Goal: Information Seeking & Learning: Learn about a topic

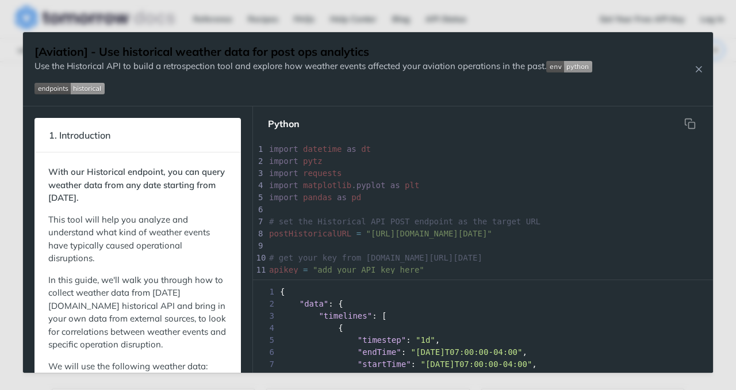
click at [702, 75] on div "[Aviation] - Use historical weather data for post ops analytics Use the Histori…" at bounding box center [368, 69] width 690 height 74
click at [698, 70] on icon "Close Recipe" at bounding box center [698, 69] width 10 height 10
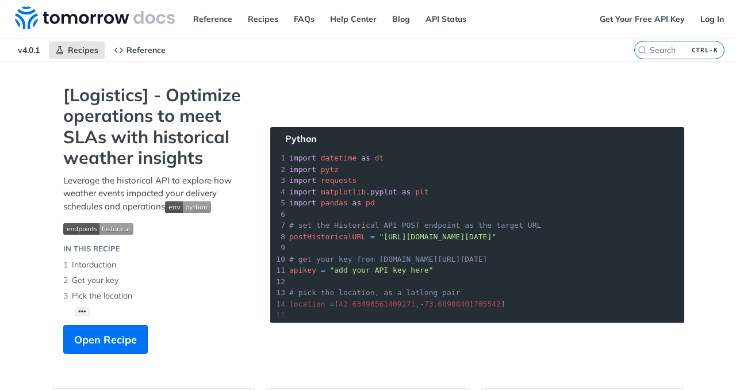
drag, startPoint x: 184, startPoint y: 145, endPoint x: 230, endPoint y: 141, distance: 46.1
click at [85, 50] on span "Recipes" at bounding box center [83, 50] width 30 height 10
click at [87, 48] on span "Recipes" at bounding box center [83, 50] width 30 height 10
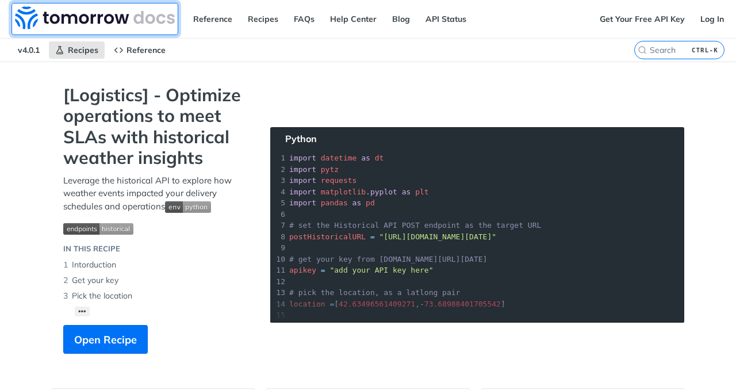
click at [92, 10] on img at bounding box center [95, 17] width 160 height 23
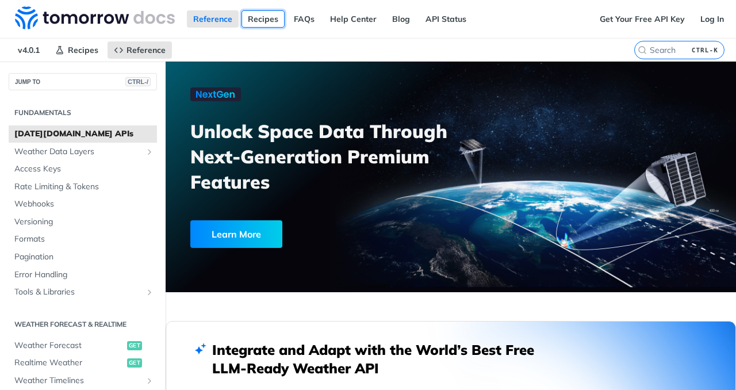
click at [261, 13] on link "Recipes" at bounding box center [262, 18] width 43 height 17
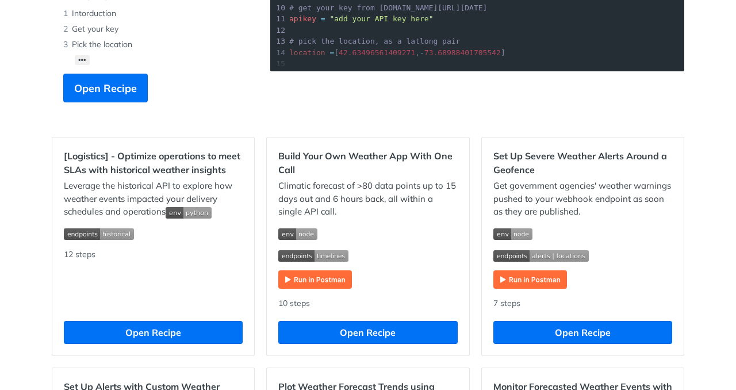
scroll to position [345, 0]
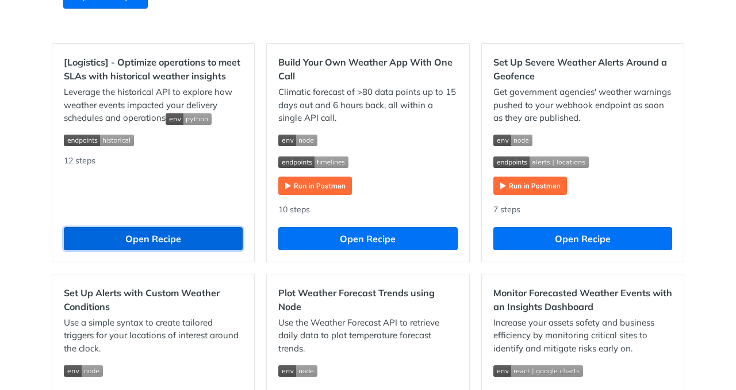
click at [147, 237] on button "Open Recipe" at bounding box center [153, 238] width 179 height 23
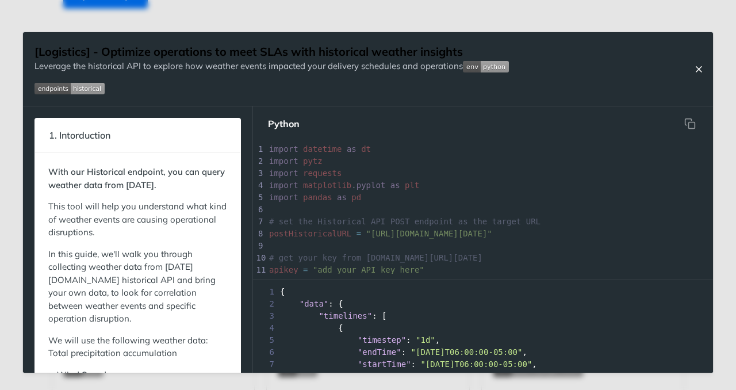
click at [699, 73] on icon "Close Recipe" at bounding box center [698, 69] width 10 height 10
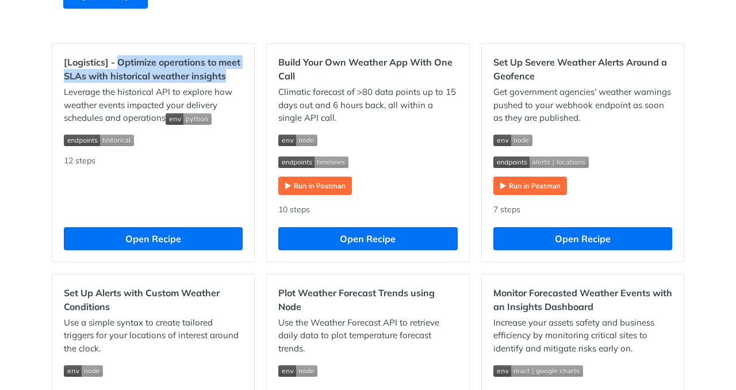
drag, startPoint x: 113, startPoint y: 62, endPoint x: 225, endPoint y: 83, distance: 114.0
click at [225, 83] on div "[Logistics] - Optimize operations to meet SLAs with historical weather insights…" at bounding box center [153, 153] width 202 height 218
copy h2 "Optimize operations to meet SLAs with historical weather insights"
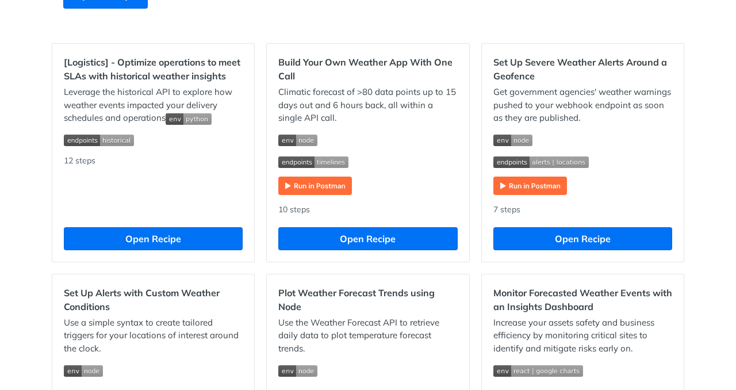
click at [237, 87] on p "Leverage the historical API to explore how weather events impacted your deliver…" at bounding box center [153, 105] width 179 height 39
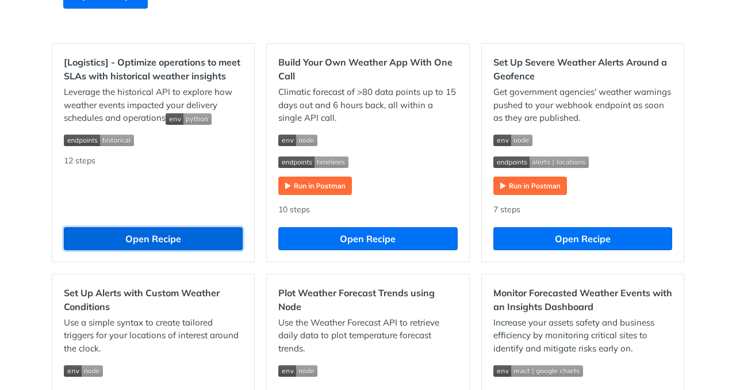
click at [201, 245] on button "Open Recipe" at bounding box center [153, 238] width 179 height 23
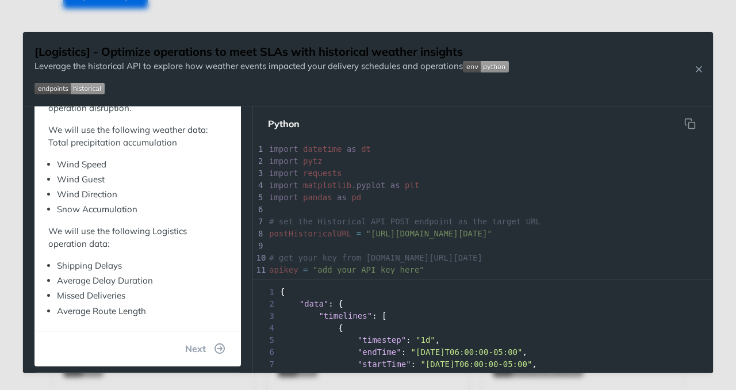
scroll to position [172, 0]
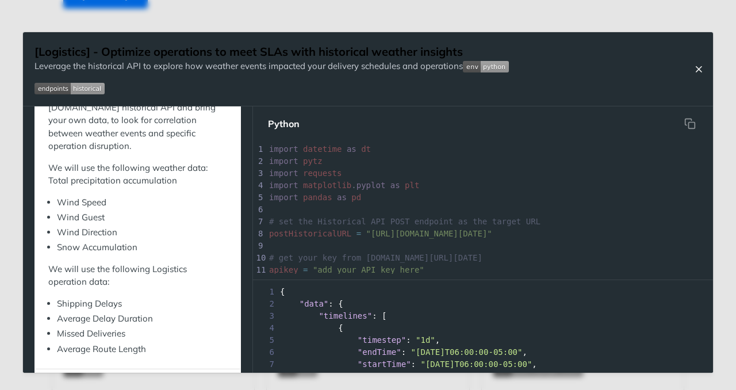
click at [703, 64] on icon "Close Recipe" at bounding box center [698, 69] width 10 height 10
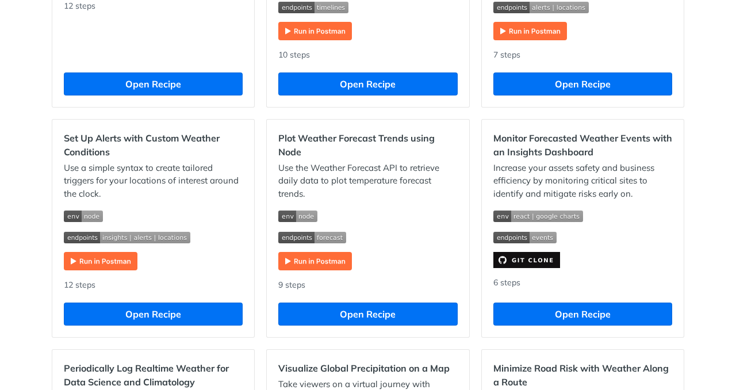
scroll to position [327, 0]
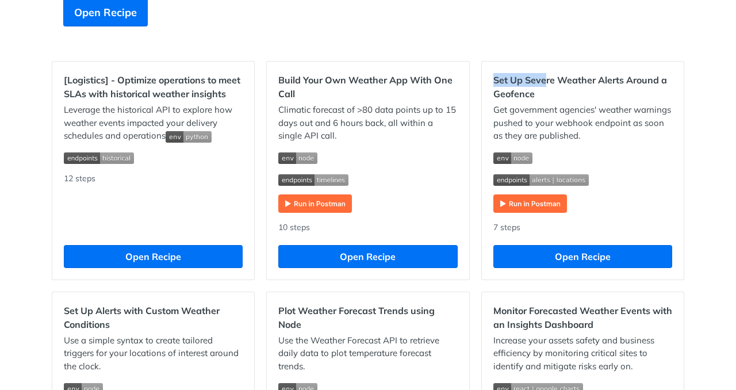
drag, startPoint x: 513, startPoint y: 81, endPoint x: 549, endPoint y: 87, distance: 36.7
click at [546, 86] on div "Set Up Severe Weather Alerts Around a Geofence Get government agencies' weather…" at bounding box center [583, 170] width 202 height 218
click at [558, 88] on h2 "Set Up Severe Weather Alerts Around a Geofence" at bounding box center [582, 87] width 179 height 28
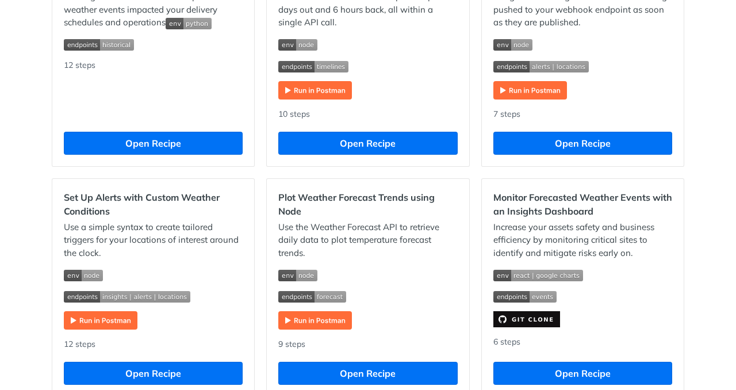
scroll to position [442, 0]
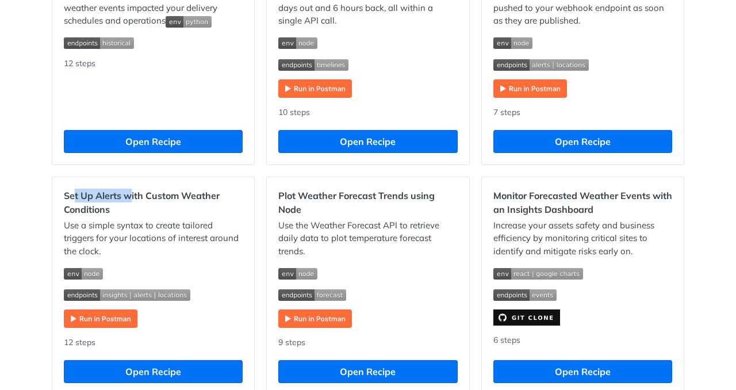
drag, startPoint x: 94, startPoint y: 194, endPoint x: 136, endPoint y: 203, distance: 42.9
click at [134, 202] on h2 "Set Up Alerts with Custom Weather Conditions" at bounding box center [153, 202] width 179 height 28
click at [140, 203] on h2 "Set Up Alerts with Custom Weather Conditions" at bounding box center [153, 202] width 179 height 28
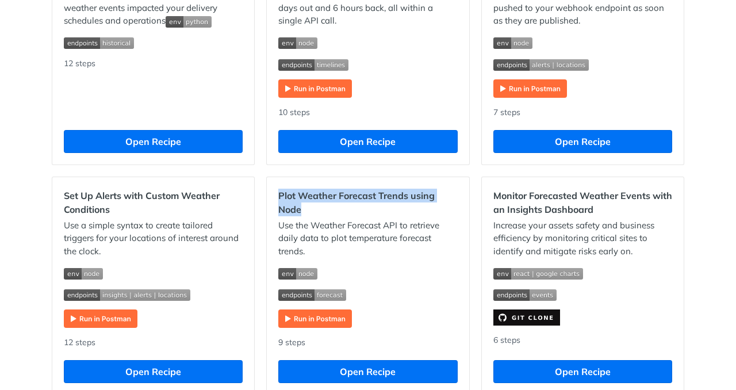
drag, startPoint x: 268, startPoint y: 192, endPoint x: 360, endPoint y: 206, distance: 92.9
click at [356, 205] on div "Plot Weather Forecast Trends using Node Use the Weather Forecast API to retriev…" at bounding box center [368, 286] width 202 height 218
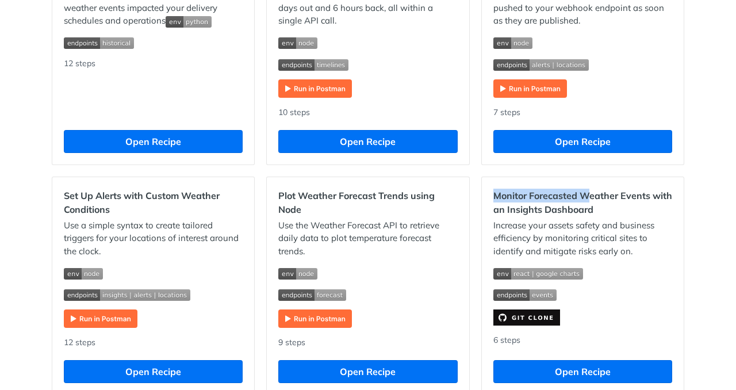
drag, startPoint x: 491, startPoint y: 195, endPoint x: 615, endPoint y: 205, distance: 124.5
click at [587, 202] on h2 "Monitor Forecasted Weather Events with an Insights Dashboard" at bounding box center [582, 202] width 179 height 28
click at [633, 207] on h2 "Monitor Forecasted Weather Events with an Insights Dashboard" at bounding box center [582, 202] width 179 height 28
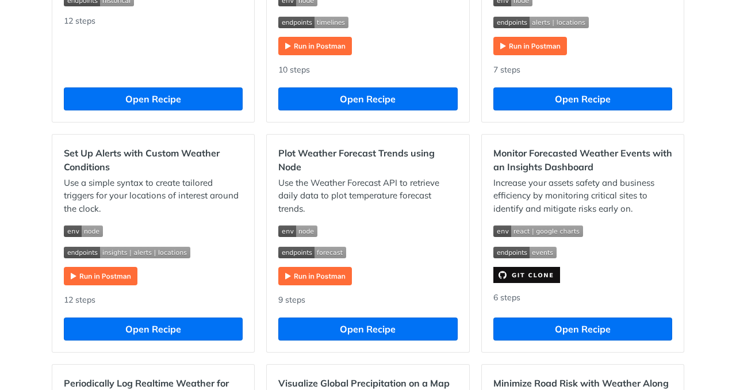
scroll to position [672, 0]
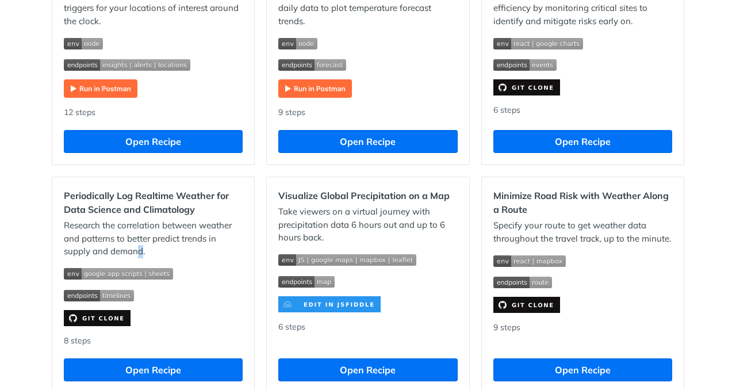
click at [136, 249] on p "Research the correlation between weather and patterns to better predict trends …" at bounding box center [153, 238] width 179 height 39
click at [167, 255] on p "Research the correlation between weather and patterns to better predict trends …" at bounding box center [153, 238] width 179 height 39
drag, startPoint x: 55, startPoint y: 201, endPoint x: 97, endPoint y: 192, distance: 42.8
click at [93, 194] on div "Periodically Log Realtime Weather for Data Science and Climatology Research the…" at bounding box center [153, 284] width 202 height 215
click at [116, 189] on h2 "Periodically Log Realtime Weather for Data Science and Climatology" at bounding box center [153, 202] width 179 height 28
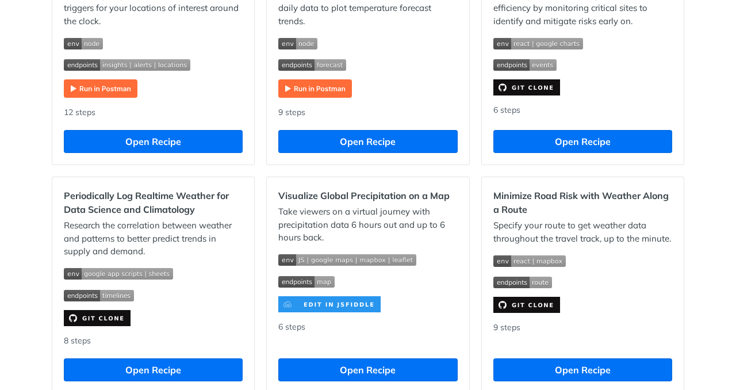
drag, startPoint x: 164, startPoint y: 191, endPoint x: 203, endPoint y: 195, distance: 39.3
click at [168, 191] on h2 "Periodically Log Realtime Weather for Data Science and Climatology" at bounding box center [153, 202] width 179 height 28
drag, startPoint x: 88, startPoint y: 215, endPoint x: 98, endPoint y: 213, distance: 9.9
click at [98, 213] on h2 "Periodically Log Realtime Weather for Data Science and Climatology" at bounding box center [153, 202] width 179 height 28
click at [109, 211] on h2 "Periodically Log Realtime Weather for Data Science and Climatology" at bounding box center [153, 202] width 179 height 28
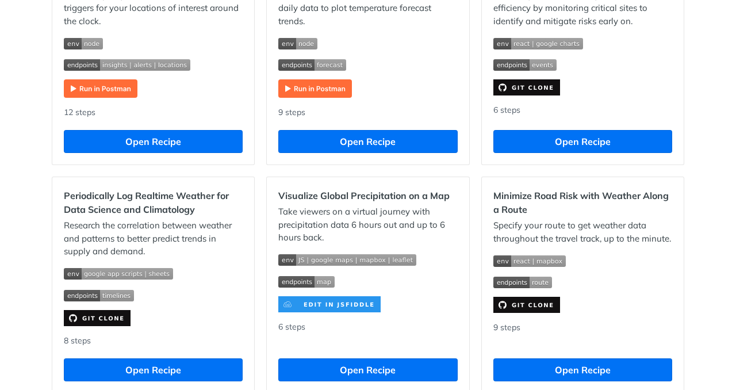
click at [123, 208] on h2 "Periodically Log Realtime Weather for Data Science and Climatology" at bounding box center [153, 202] width 179 height 28
drag, startPoint x: 110, startPoint y: 224, endPoint x: 213, endPoint y: 221, distance: 102.9
click at [195, 221] on p "Research the correlation between weather and patterns to better predict trends …" at bounding box center [153, 238] width 179 height 39
drag, startPoint x: 282, startPoint y: 198, endPoint x: 342, endPoint y: 192, distance: 60.0
click at [327, 192] on h2 "Visualize Global Precipitation on a Map" at bounding box center [367, 195] width 179 height 14
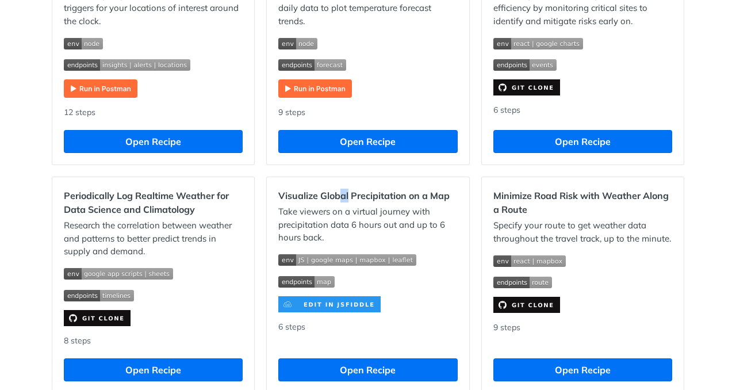
drag, startPoint x: 342, startPoint y: 192, endPoint x: 392, endPoint y: 195, distance: 50.1
click at [345, 191] on h2 "Visualize Global Precipitation on a Map" at bounding box center [367, 195] width 179 height 14
click at [390, 194] on h2 "Visualize Global Precipitation on a Map" at bounding box center [367, 195] width 179 height 14
click at [392, 195] on h2 "Visualize Global Precipitation on a Map" at bounding box center [367, 195] width 179 height 14
click at [431, 196] on h2 "Visualize Global Precipitation on a Map" at bounding box center [367, 195] width 179 height 14
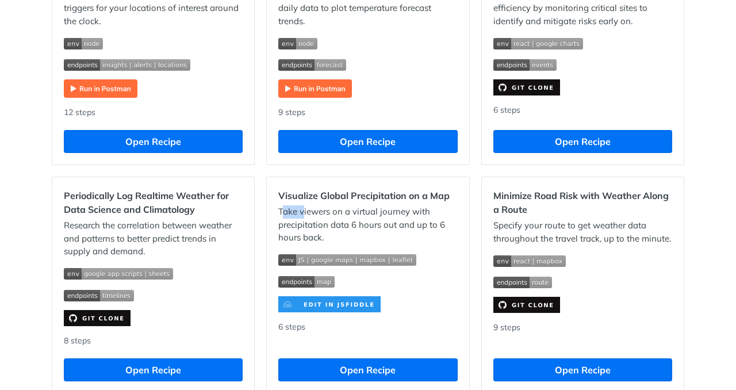
drag, startPoint x: 279, startPoint y: 207, endPoint x: 308, endPoint y: 208, distance: 29.3
click at [302, 208] on p "Take viewers on a virtual journey with precipitation data 6 hours out and up to…" at bounding box center [367, 224] width 179 height 39
click at [313, 208] on p "Take viewers on a virtual journey with precipitation data 6 hours out and up to…" at bounding box center [367, 224] width 179 height 39
click at [327, 209] on p "Take viewers on a virtual journey with precipitation data 6 hours out and up to…" at bounding box center [367, 224] width 179 height 39
click at [345, 210] on p "Take viewers on a virtual journey with precipitation data 6 hours out and up to…" at bounding box center [367, 224] width 179 height 39
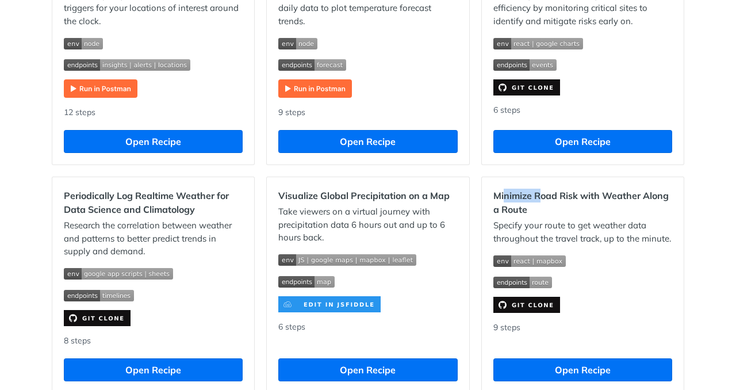
drag, startPoint x: 498, startPoint y: 194, endPoint x: 617, endPoint y: 214, distance: 120.6
click at [556, 205] on h2 "Minimize Road Risk with Weather Along a Route" at bounding box center [582, 202] width 179 height 28
click at [627, 218] on div "Minimize Road Risk with Weather Along a Route Specify your route to get weather…" at bounding box center [583, 284] width 202 height 215
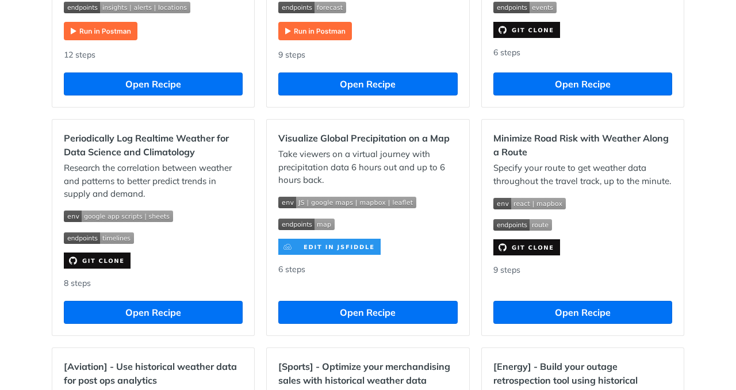
scroll to position [959, 0]
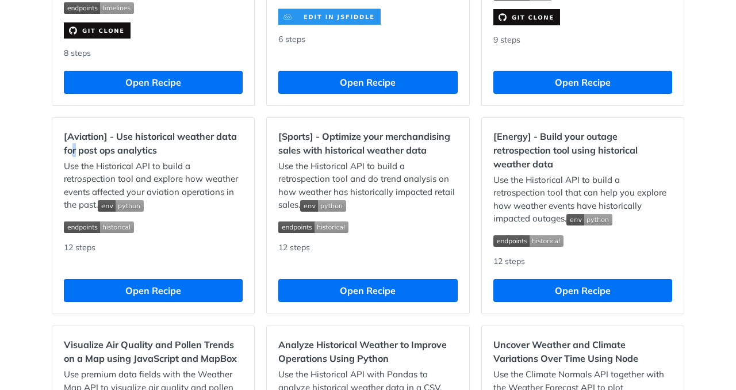
drag, startPoint x: 70, startPoint y: 151, endPoint x: 82, endPoint y: 149, distance: 12.1
click at [72, 151] on h2 "[Aviation] - Use historical weather data for post ops analytics" at bounding box center [153, 143] width 179 height 28
click at [114, 147] on h2 "[Aviation] - Use historical weather data for post ops analytics" at bounding box center [153, 143] width 179 height 28
click at [66, 153] on h2 "[Aviation] - Use historical weather data for post ops analytics" at bounding box center [153, 143] width 179 height 28
drag, startPoint x: 322, startPoint y: 133, endPoint x: 425, endPoint y: 137, distance: 102.9
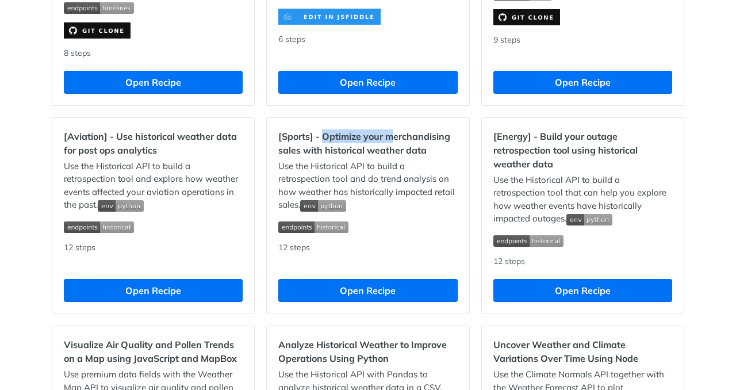
click at [391, 136] on h2 "[Sports] - Optimize your merchandising sales with historical weather data" at bounding box center [367, 143] width 179 height 28
click at [428, 137] on h2 "[Sports] - Optimize your merchandising sales with historical weather data" at bounding box center [367, 143] width 179 height 28
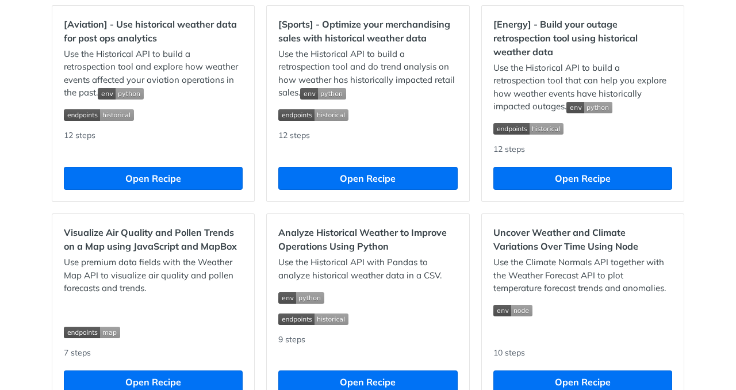
scroll to position [1074, 0]
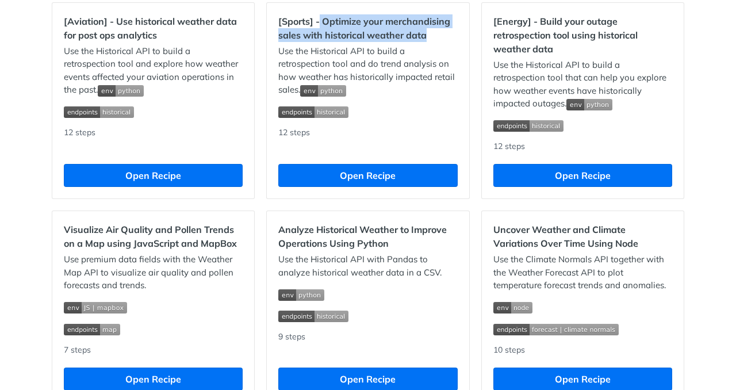
drag, startPoint x: 317, startPoint y: 24, endPoint x: 428, endPoint y: 41, distance: 112.9
click at [428, 41] on h2 "[Sports] - Optimize your merchandising sales with historical weather data" at bounding box center [367, 28] width 179 height 28
copy h2 "Optimize your merchandising sales with historical weather data"
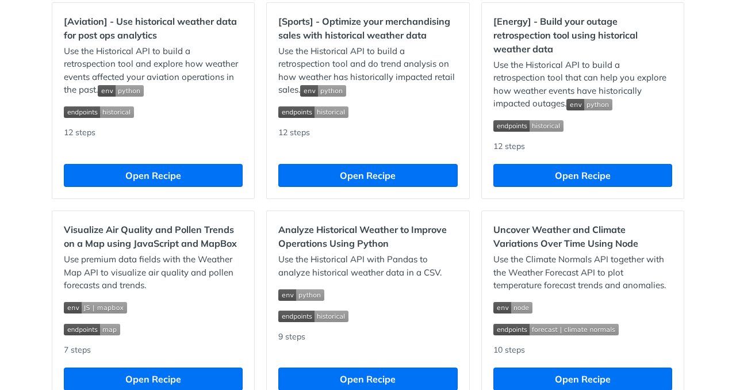
click at [401, 102] on div "Use the Historical API to build a retrospection tool and do trend analysis on h…" at bounding box center [367, 82] width 179 height 74
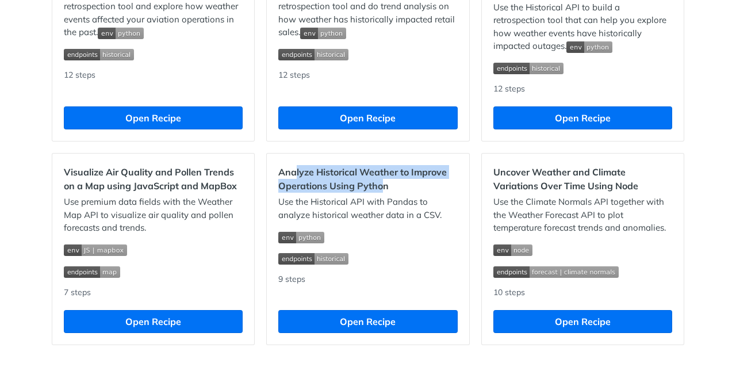
drag, startPoint x: 295, startPoint y: 170, endPoint x: 406, endPoint y: 180, distance: 110.9
click at [394, 181] on h2 "Analyze Historical Weather to Improve Operations Using Python" at bounding box center [367, 179] width 179 height 28
click at [433, 181] on h2 "Analyze Historical Weather to Improve Operations Using Python" at bounding box center [367, 179] width 179 height 28
click at [422, 192] on h2 "Analyze Historical Weather to Improve Operations Using Python" at bounding box center [367, 179] width 179 height 28
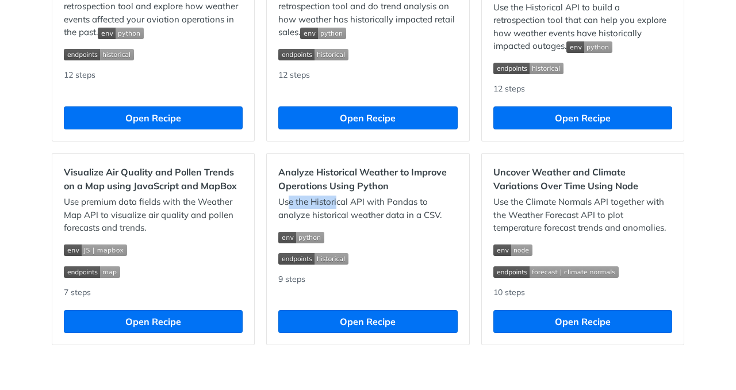
drag, startPoint x: 287, startPoint y: 203, endPoint x: 336, endPoint y: 204, distance: 49.4
click at [335, 203] on p "Use the Historical API with Pandas to analyze historical weather data in a CSV." at bounding box center [367, 208] width 179 height 26
click at [364, 205] on p "Use the Historical API with Pandas to analyze historical weather data in a CSV." at bounding box center [367, 208] width 179 height 26
drag, startPoint x: 375, startPoint y: 206, endPoint x: 391, endPoint y: 206, distance: 15.5
click at [382, 206] on p "Use the Historical API with Pandas to analyze historical weather data in a CSV." at bounding box center [367, 208] width 179 height 26
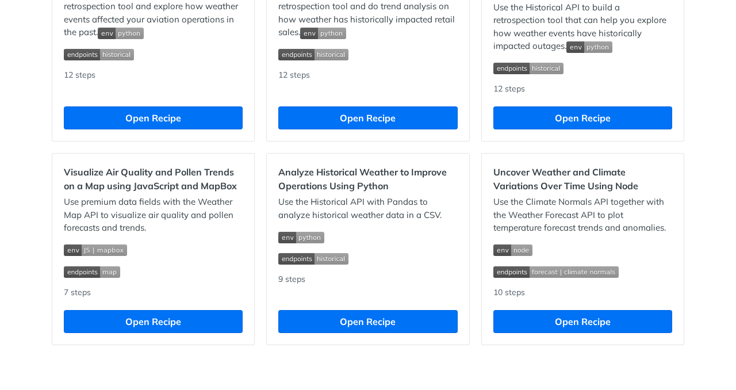
click at [391, 206] on p "Use the Historical API with Pandas to analyze historical weather data in a CSV." at bounding box center [367, 208] width 179 height 26
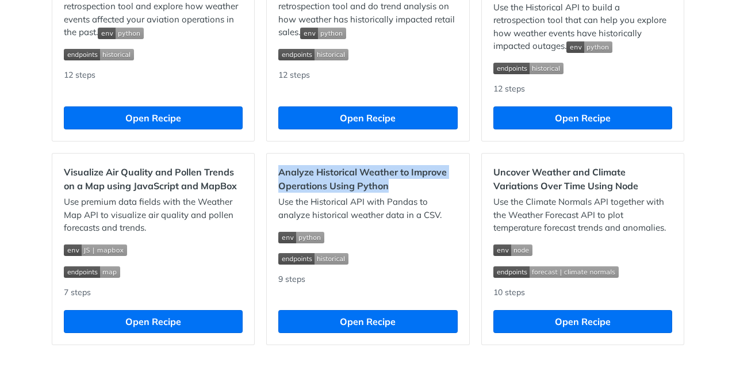
drag, startPoint x: 275, startPoint y: 172, endPoint x: 386, endPoint y: 192, distance: 113.2
click at [386, 192] on h2 "Analyze Historical Weather to Improve Operations Using Python" at bounding box center [367, 179] width 179 height 28
copy h2 "Analyze Historical Weather to Improve Operations Using Python"
click at [421, 190] on h2 "Analyze Historical Weather to Improve Operations Using Python" at bounding box center [367, 179] width 179 height 28
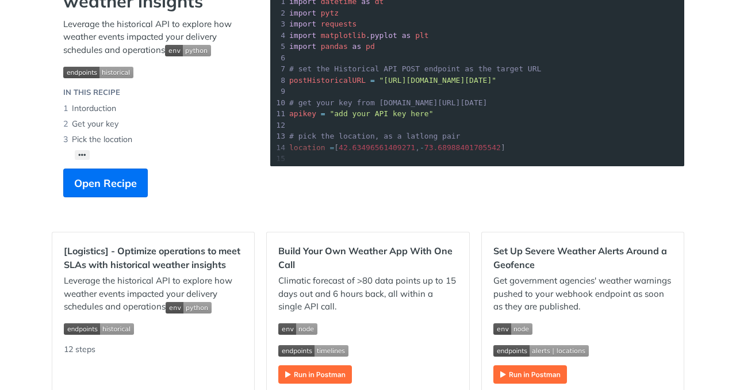
scroll to position [0, 0]
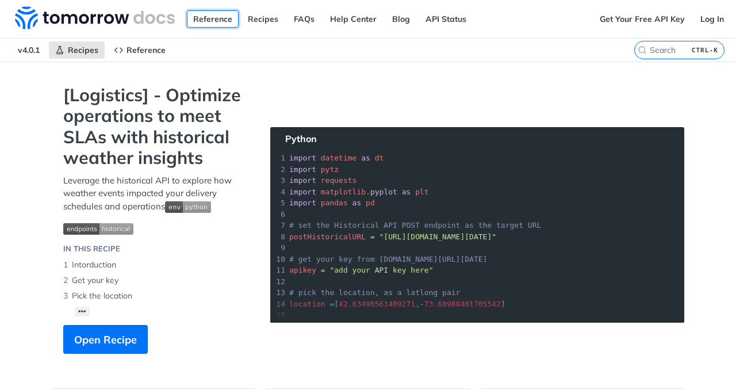
click at [215, 15] on link "Reference" at bounding box center [213, 18] width 52 height 17
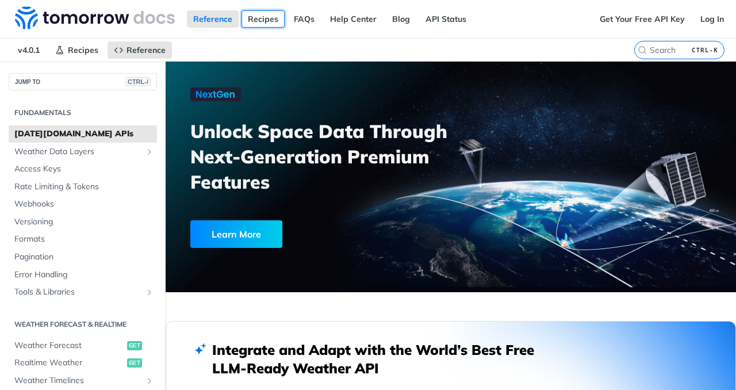
click at [265, 17] on link "Recipes" at bounding box center [262, 18] width 43 height 17
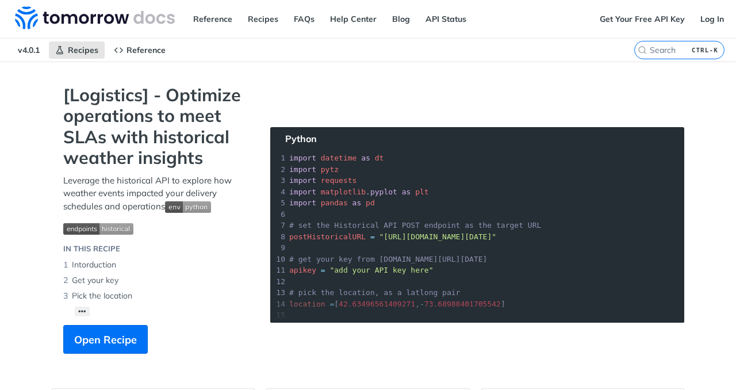
click at [86, 324] on div "[Logistics] - Optimize operations to meet SLAs with historical weather insights…" at bounding box center [155, 224] width 207 height 280
click at [99, 336] on span "Open Recipe" at bounding box center [105, 340] width 63 height 16
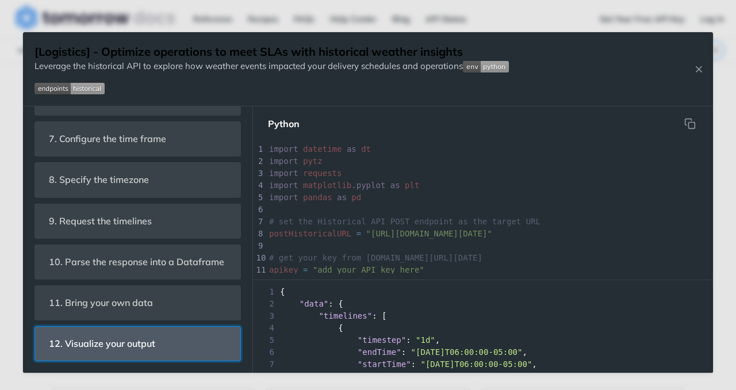
click at [106, 337] on span "12. Visualize your output" at bounding box center [102, 343] width 122 height 22
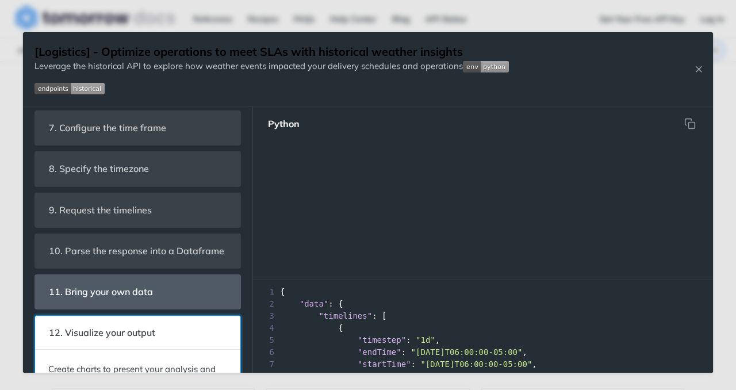
scroll to position [685, 0]
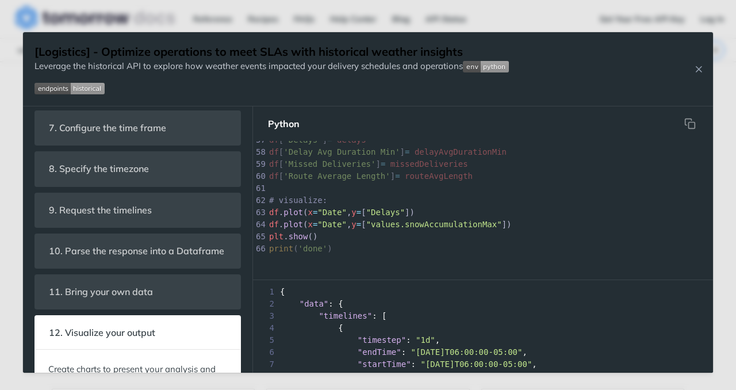
click at [493, 70] on img "Expand image" at bounding box center [486, 66] width 46 height 11
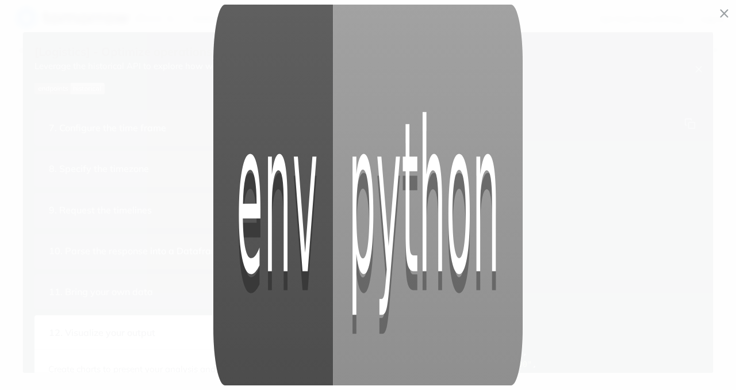
click at [715, 6] on span "Collapse image" at bounding box center [368, 195] width 736 height 390
click at [717, 13] on div "Jump to Content Reference Recipes FAQs Help Center Blog API Status Recipes Refe…" at bounding box center [368, 195] width 736 height 390
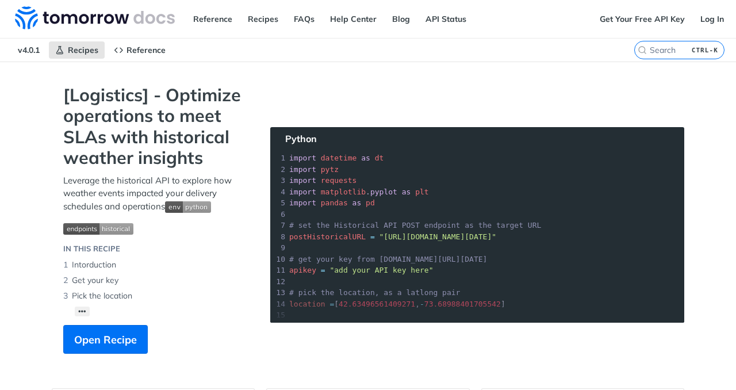
click at [32, 52] on span "v4.0.1" at bounding box center [28, 49] width 34 height 17
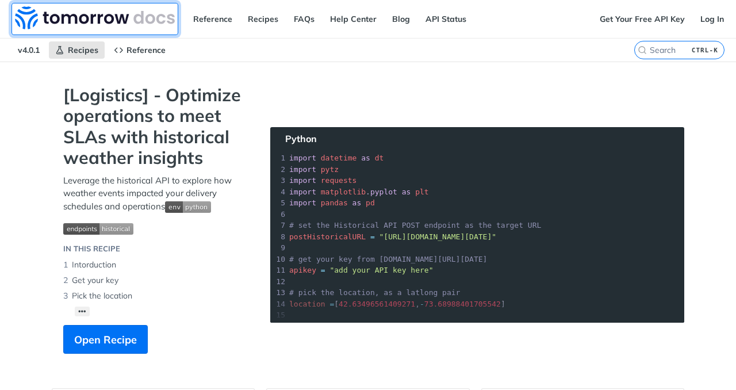
click at [88, 25] on img at bounding box center [95, 17] width 160 height 23
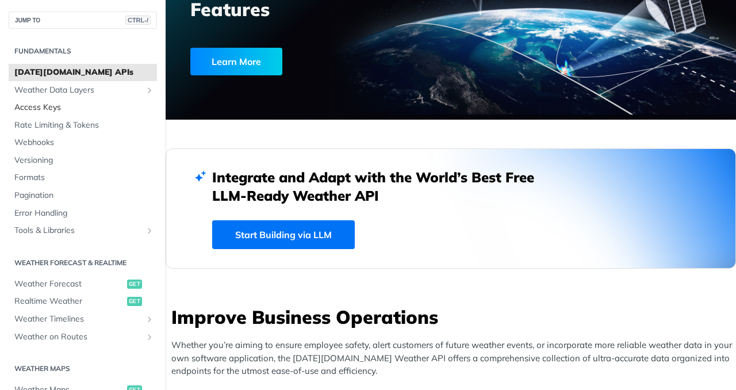
click at [44, 105] on span "Access Keys" at bounding box center [84, 107] width 140 height 11
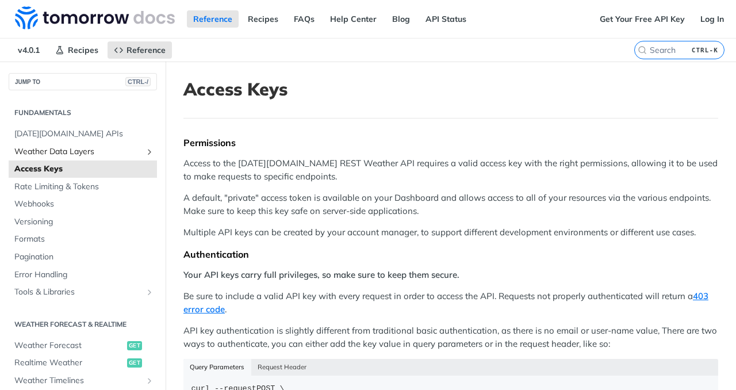
click at [67, 155] on span "Weather Data Layers" at bounding box center [78, 151] width 128 height 11
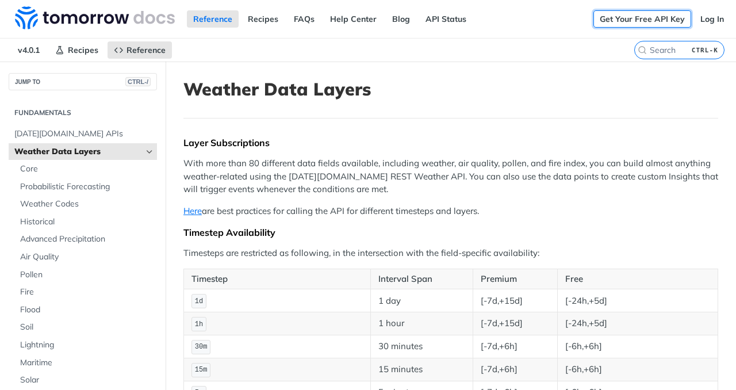
click at [642, 16] on link "Get Your Free API Key" at bounding box center [642, 18] width 98 height 17
